Goal: Transaction & Acquisition: Purchase product/service

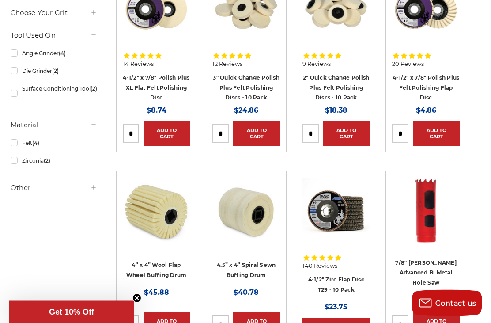
scroll to position [281, 0]
click at [352, 281] on link "4-1/2" Zirc Flap Disc T29 - 10 Pack" at bounding box center [336, 284] width 56 height 17
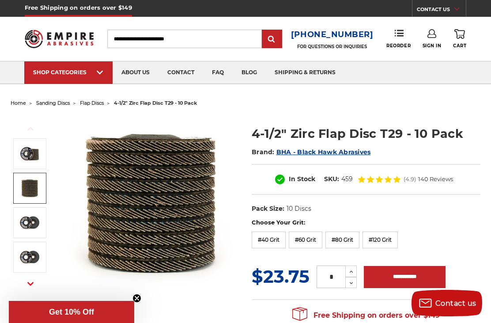
click at [24, 186] on img at bounding box center [30, 188] width 22 height 22
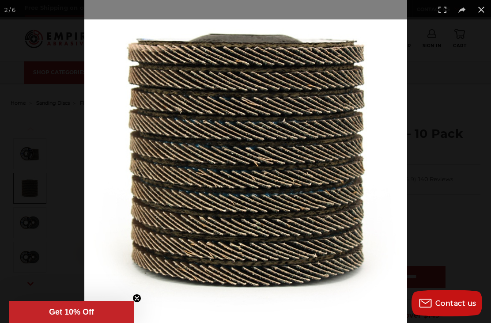
click at [478, 8] on button at bounding box center [481, 9] width 19 height 19
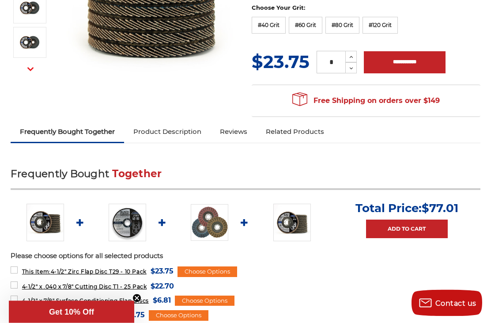
scroll to position [219, 0]
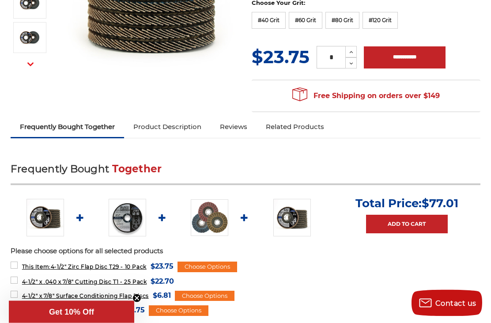
click at [208, 227] on img at bounding box center [210, 218] width 38 height 37
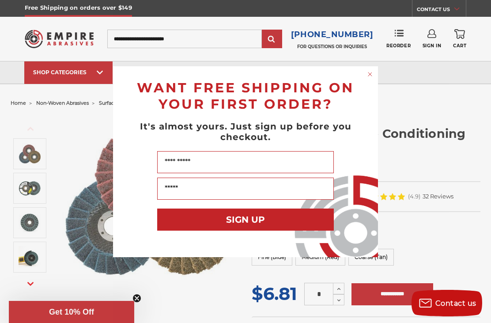
click at [372, 76] on circle "Close dialog" at bounding box center [370, 74] width 8 height 8
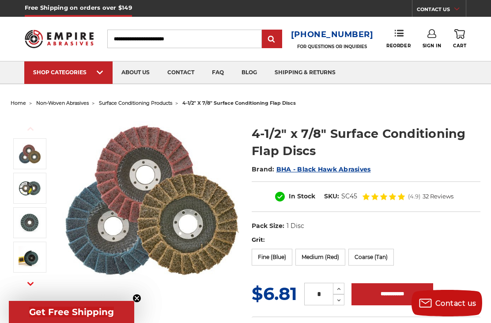
click at [130, 42] on input "Search" at bounding box center [184, 39] width 155 height 19
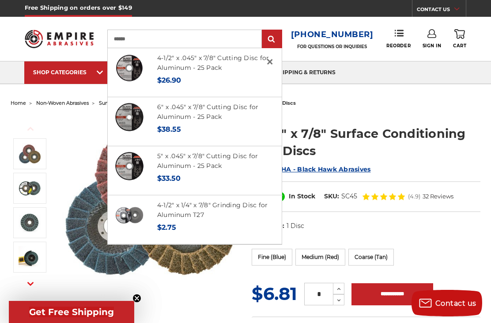
type input "******"
click at [275, 39] on input "submit" at bounding box center [272, 39] width 18 height 18
